Goal: Task Accomplishment & Management: Use online tool/utility

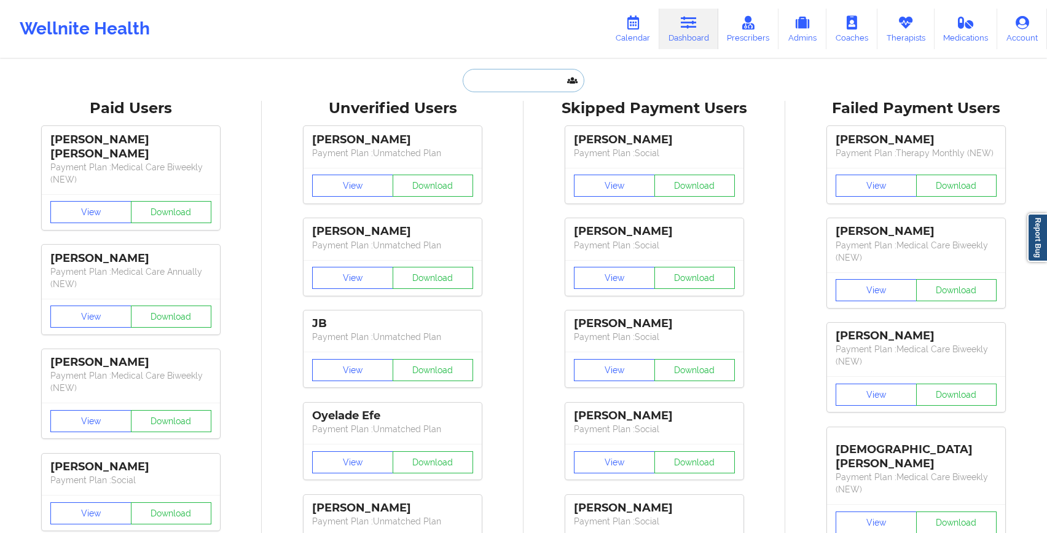
drag, startPoint x: 491, startPoint y: 85, endPoint x: 525, endPoint y: 117, distance: 46.5
click at [634, 26] on icon at bounding box center [633, 23] width 16 height 14
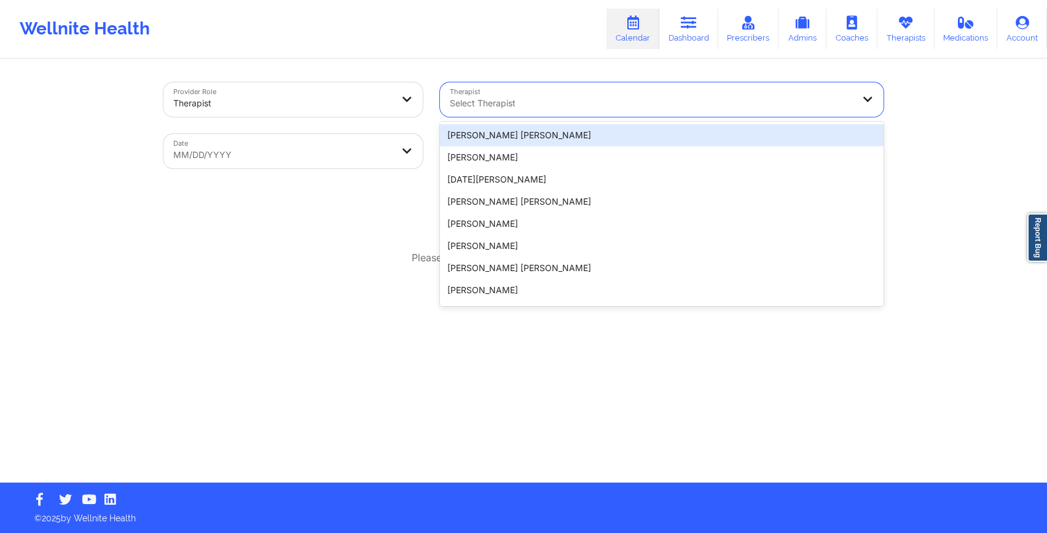
click at [507, 94] on div "Select Therapist" at bounding box center [647, 99] width 414 height 34
click at [505, 58] on div "Provider Role Therapist Therapist [PERSON_NAME] [PERSON_NAME], 1 of 20. 20 resu…" at bounding box center [523, 241] width 1047 height 482
